Goal: Transaction & Acquisition: Purchase product/service

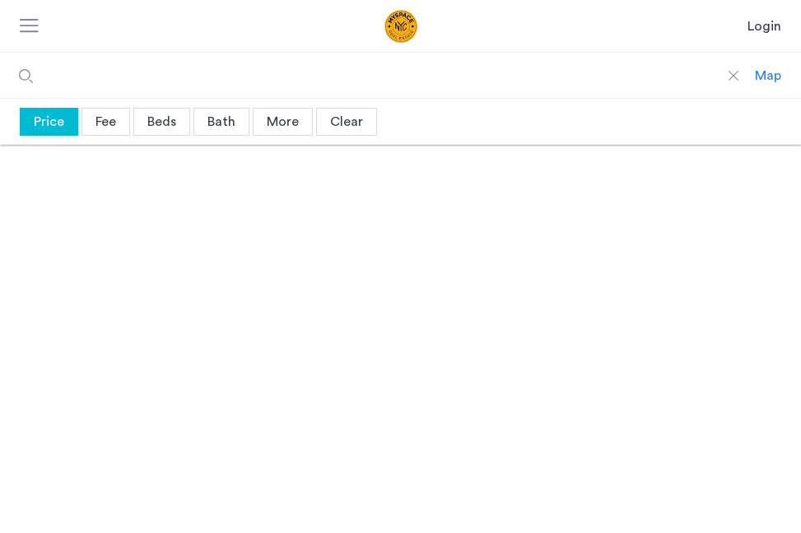
type input "*****"
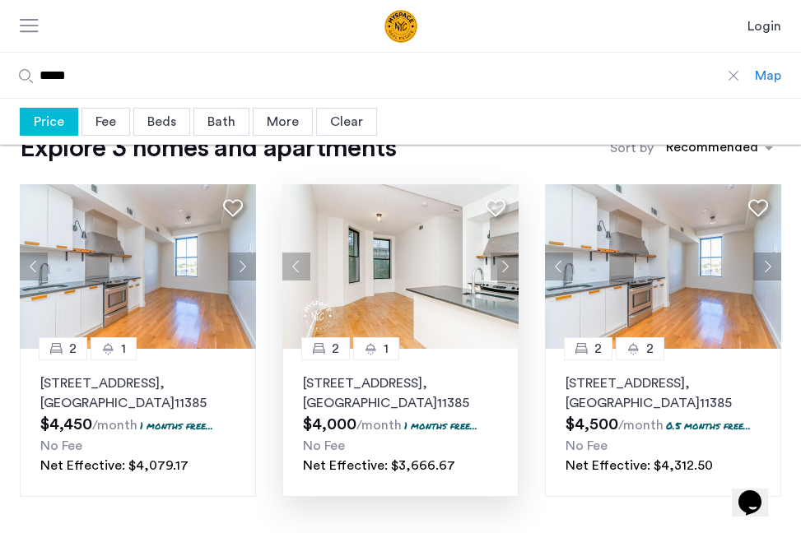
scroll to position [38, 0]
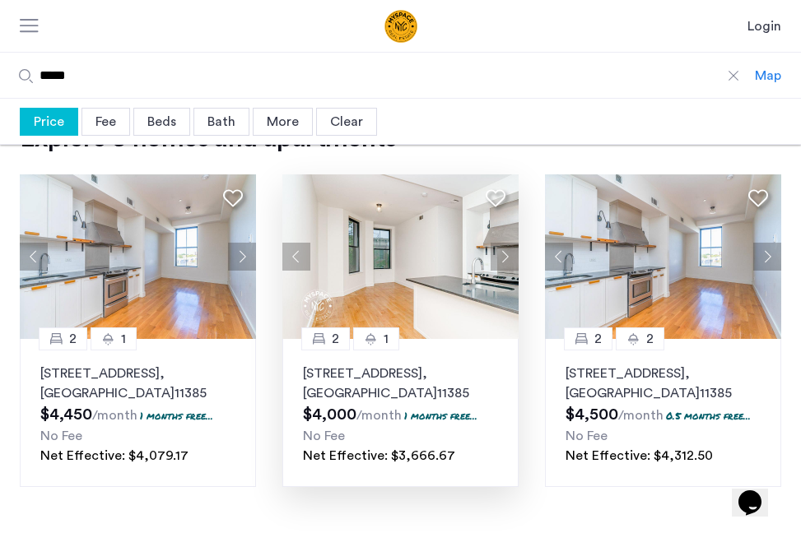
click at [337, 298] on img at bounding box center [400, 257] width 236 height 165
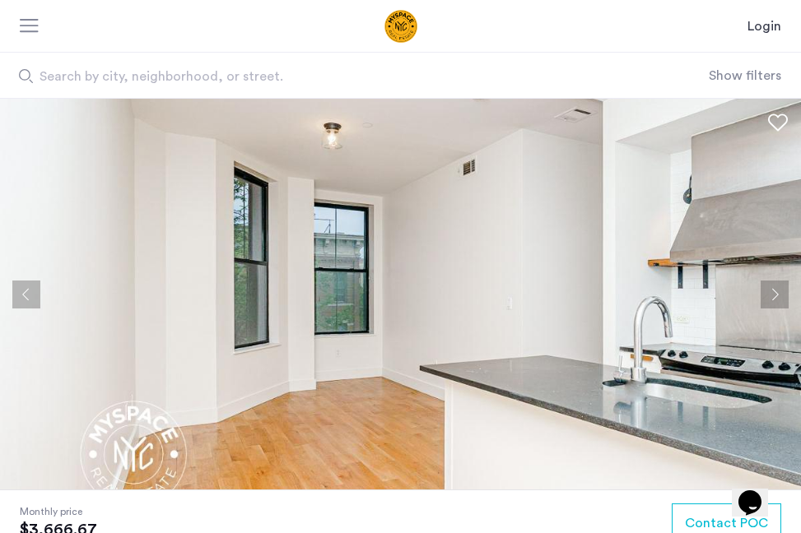
click at [765, 281] on button "Next apartment" at bounding box center [775, 295] width 28 height 28
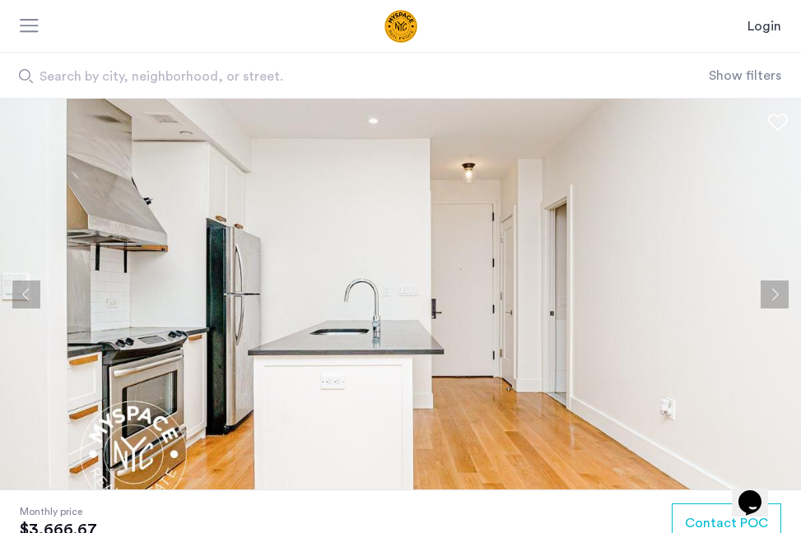
click at [765, 281] on button "Next apartment" at bounding box center [775, 295] width 28 height 28
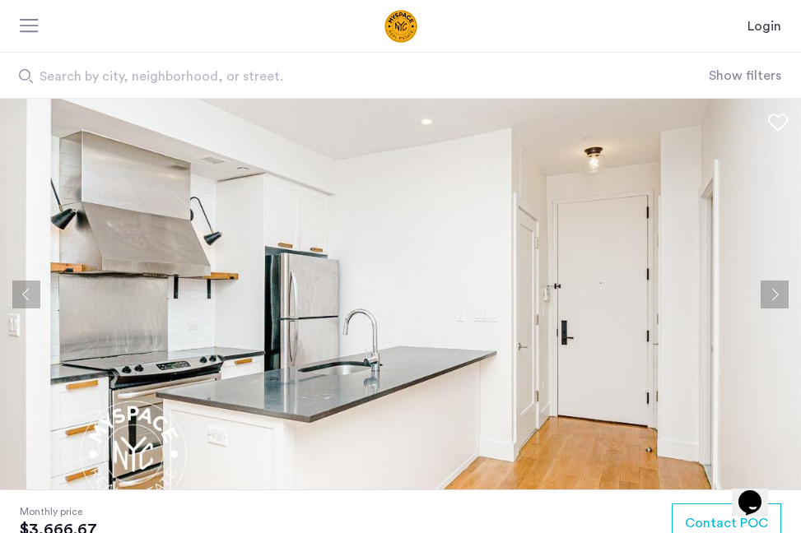
click at [765, 281] on button "Next apartment" at bounding box center [775, 295] width 28 height 28
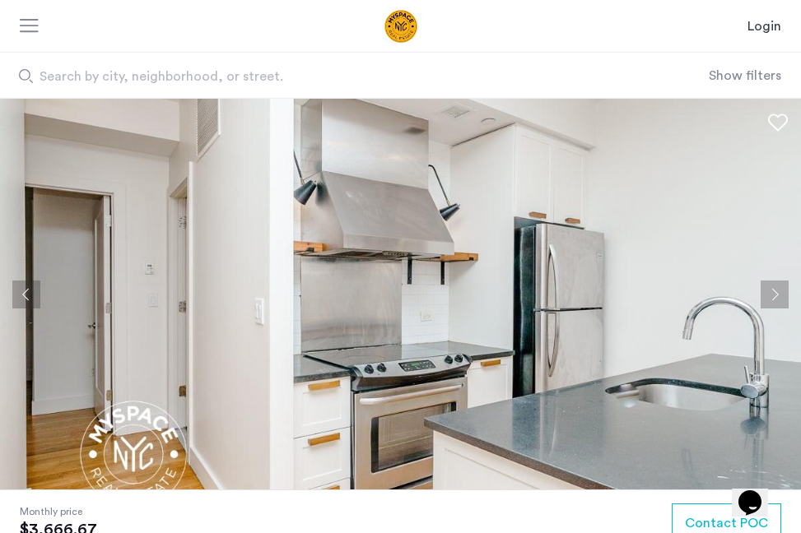
click at [765, 281] on button "Next apartment" at bounding box center [775, 295] width 28 height 28
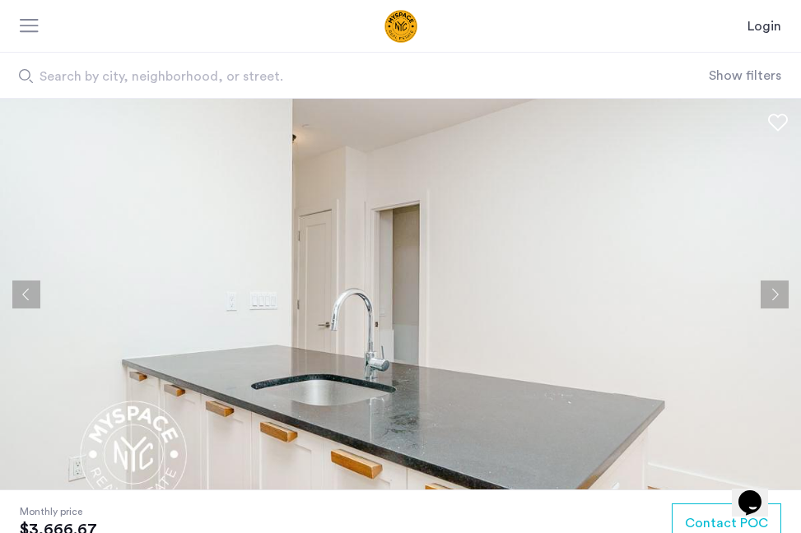
click at [765, 281] on button "Next apartment" at bounding box center [775, 295] width 28 height 28
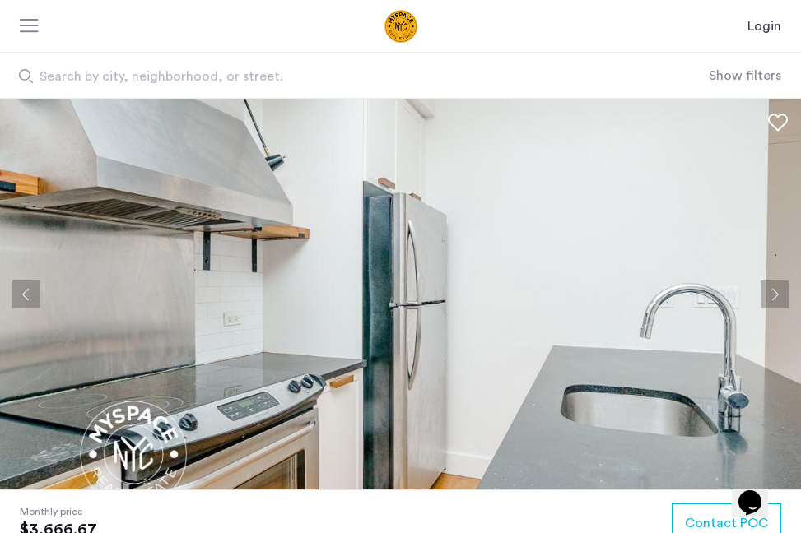
click at [765, 281] on button "Next apartment" at bounding box center [775, 295] width 28 height 28
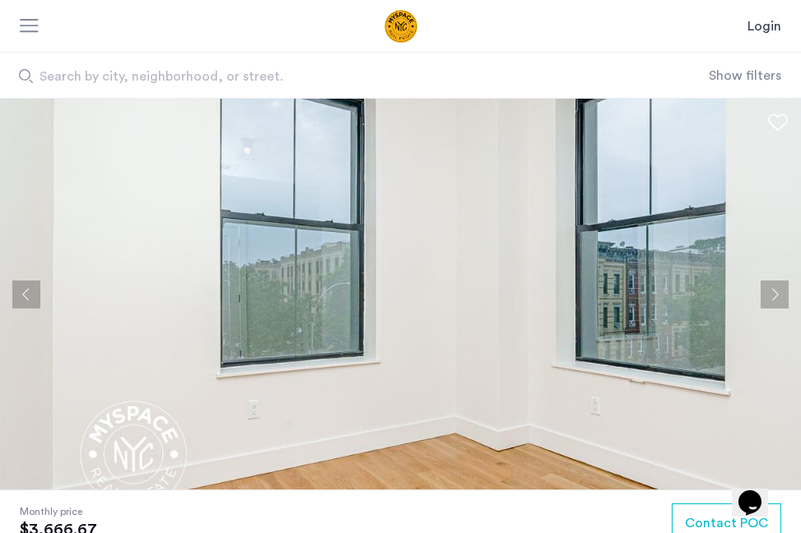
click at [765, 281] on button "Next apartment" at bounding box center [775, 295] width 28 height 28
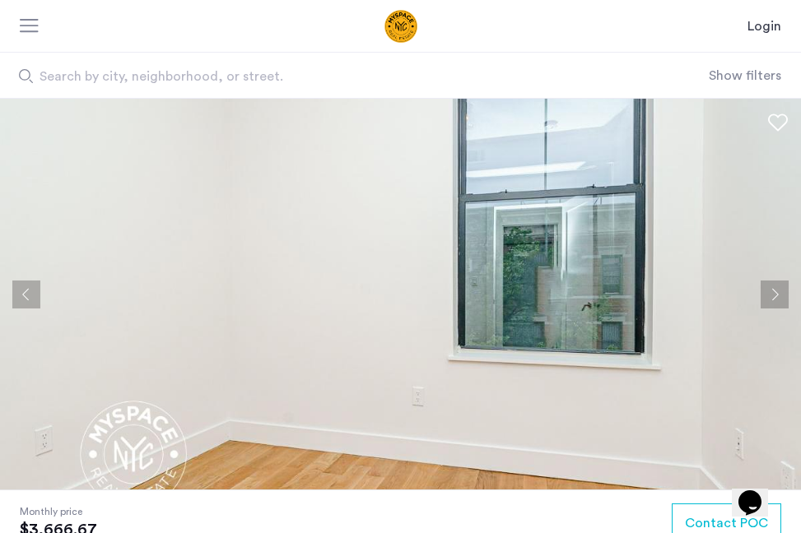
click at [765, 281] on button "Next apartment" at bounding box center [775, 295] width 28 height 28
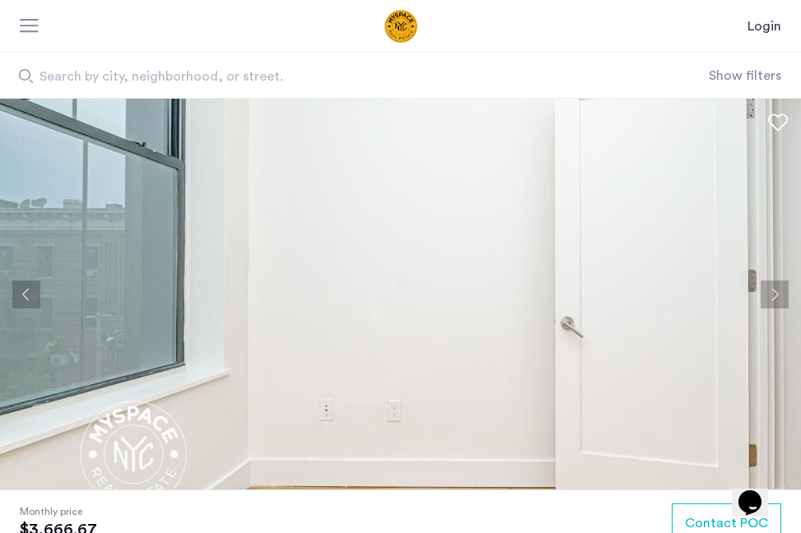
click at [765, 281] on button "Next apartment" at bounding box center [775, 295] width 28 height 28
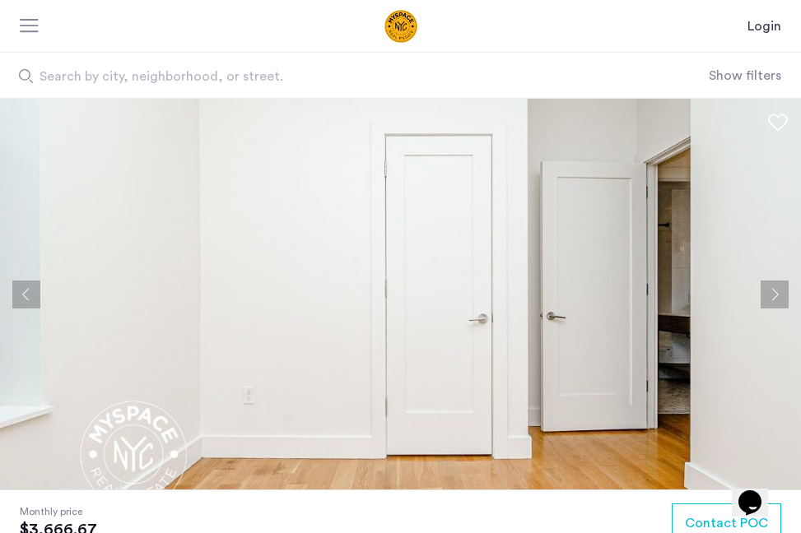
click at [765, 282] on button "Next apartment" at bounding box center [775, 295] width 28 height 28
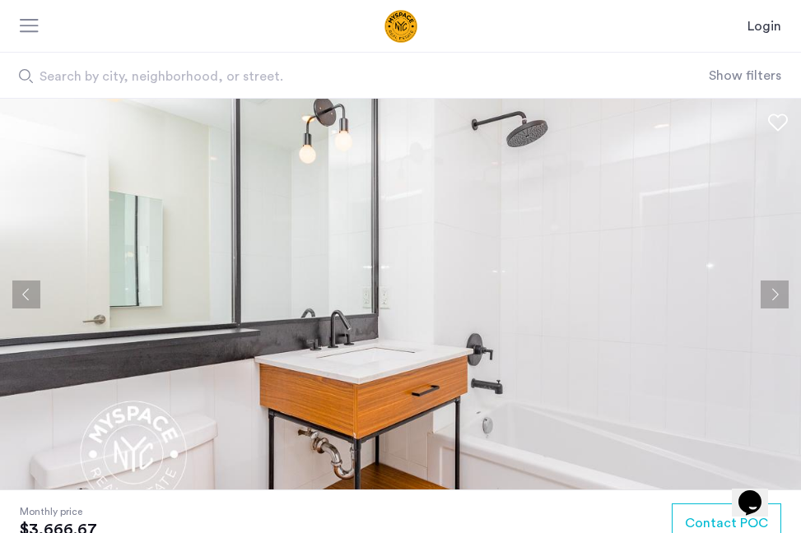
click at [765, 282] on button "Next apartment" at bounding box center [775, 295] width 28 height 28
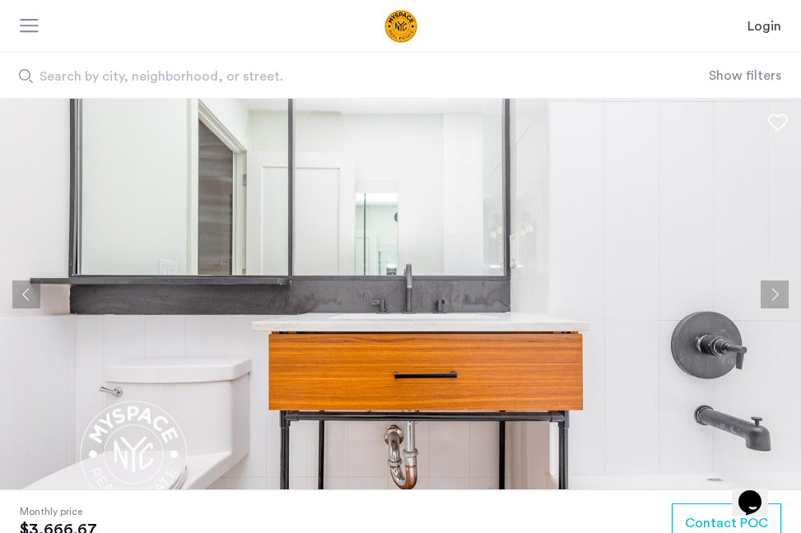
click at [765, 282] on button "Next apartment" at bounding box center [775, 295] width 28 height 28
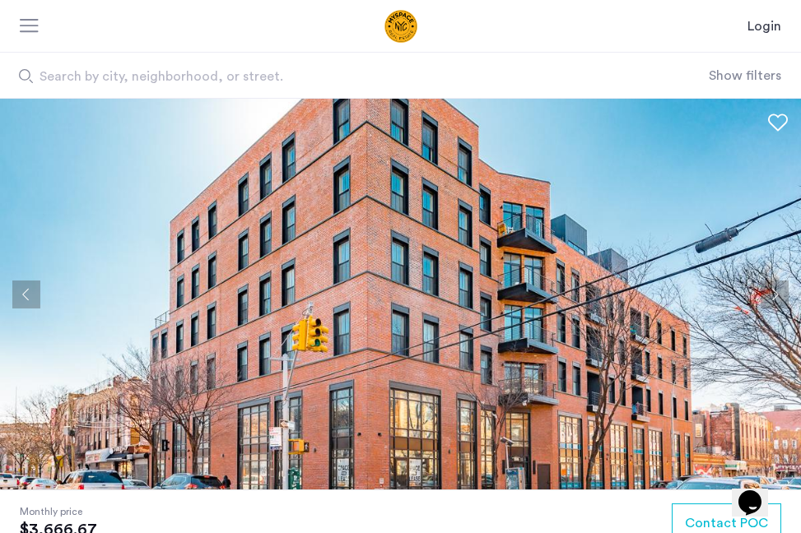
click at [765, 282] on button "Next apartment" at bounding box center [775, 295] width 28 height 28
